Goal: Information Seeking & Learning: Learn about a topic

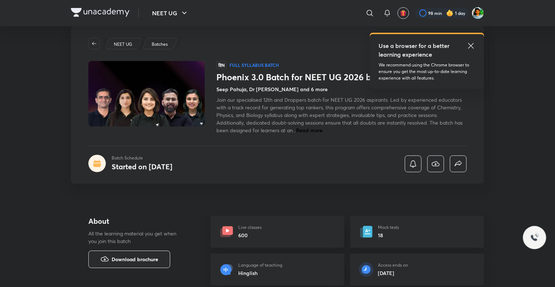
scroll to position [3, 0]
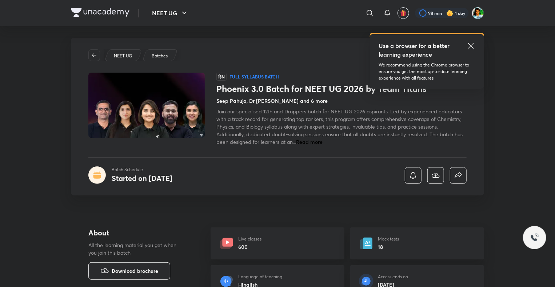
click at [470, 45] on icon at bounding box center [470, 45] width 9 height 9
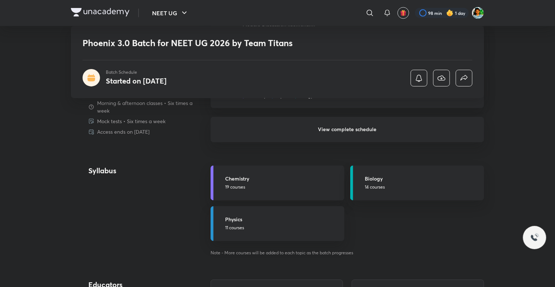
scroll to position [658, 0]
click at [410, 129] on h6 "View complete schedule" at bounding box center [347, 129] width 273 height 25
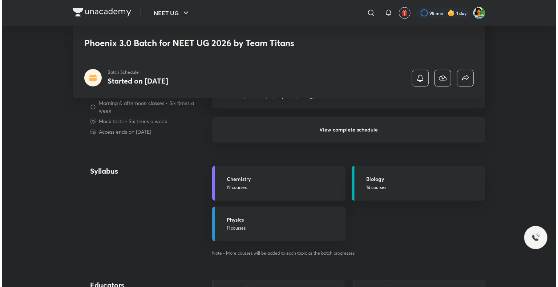
scroll to position [0, 0]
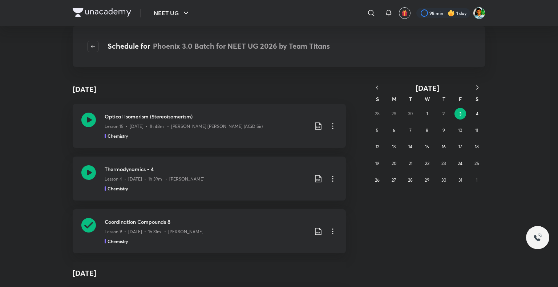
click at [377, 87] on icon "button" at bounding box center [377, 87] width 2 height 4
click at [409, 183] on button "30" at bounding box center [411, 181] width 12 height 12
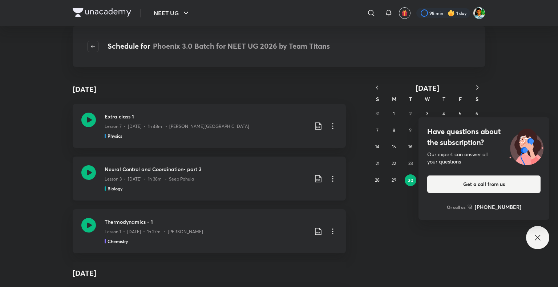
click at [317, 179] on icon at bounding box center [318, 179] width 9 height 9
click at [254, 216] on p "With annotation" at bounding box center [260, 218] width 37 height 8
